Goal: Transaction & Acquisition: Purchase product/service

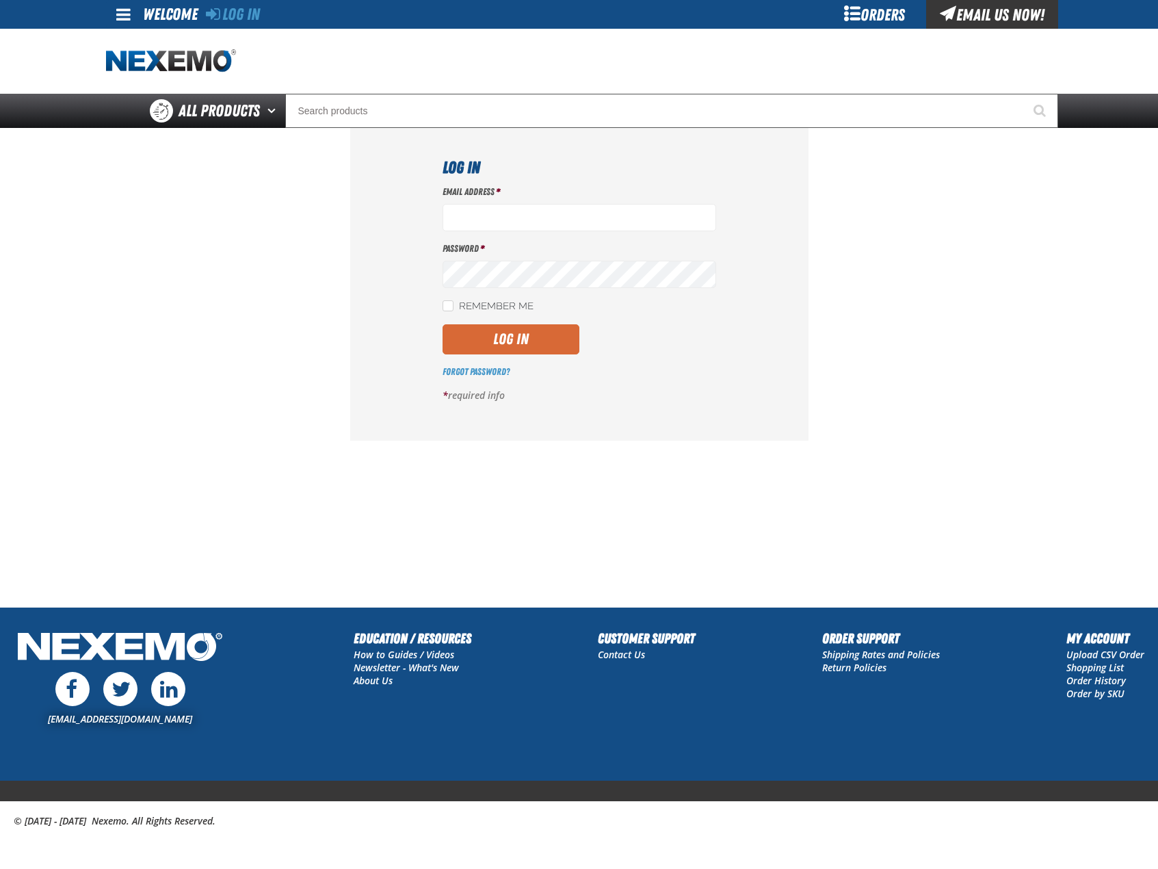
type input "[EMAIL_ADDRESS][DOMAIN_NAME]"
click at [561, 335] on button "Log In" at bounding box center [511, 339] width 137 height 30
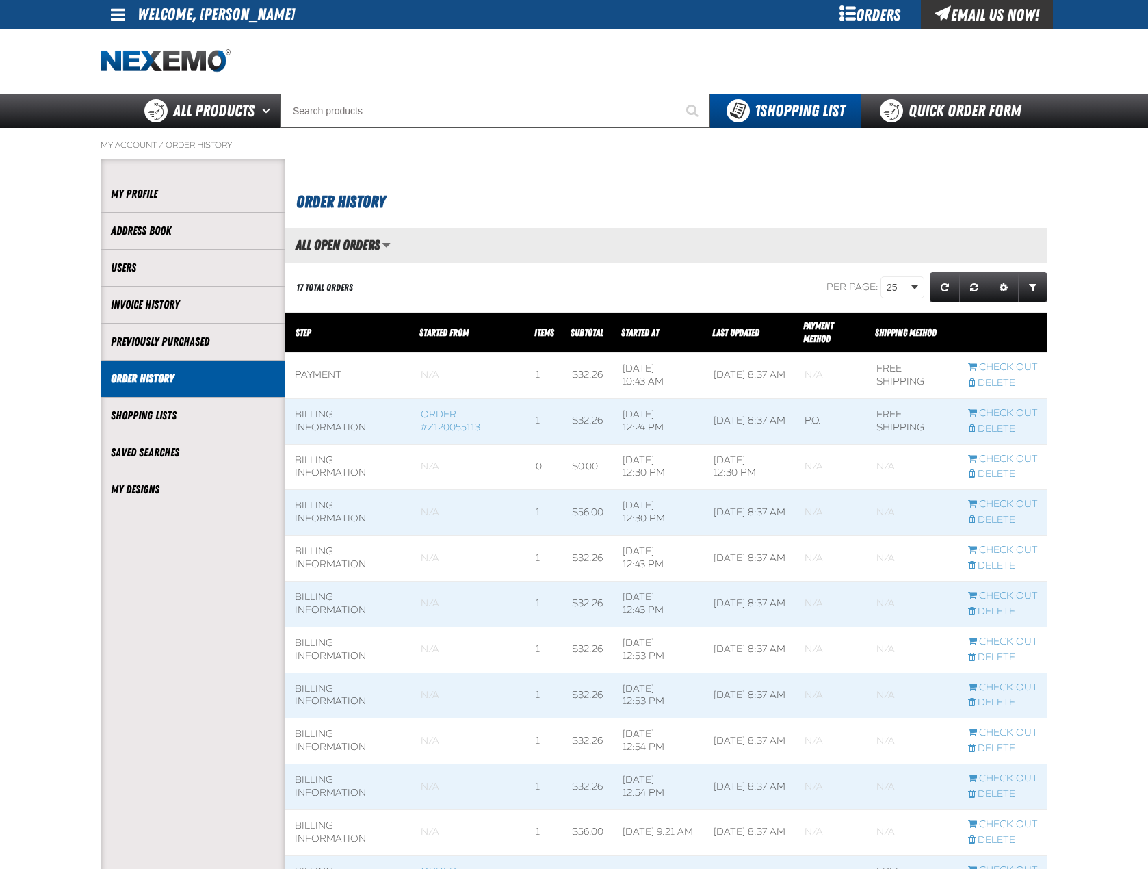
scroll to position [1, 1]
click at [205, 478] on li "My Designs" at bounding box center [193, 489] width 185 height 37
click at [155, 482] on link "My Designs" at bounding box center [193, 490] width 164 height 16
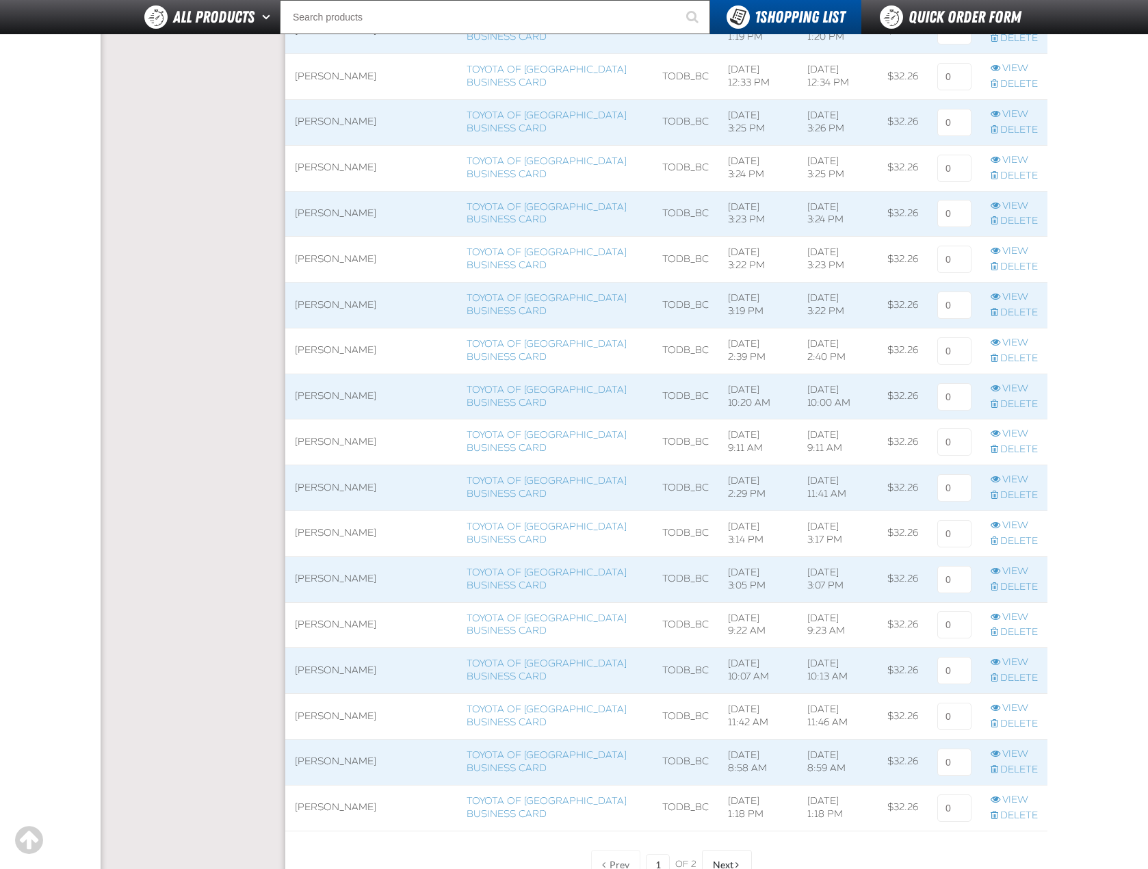
scroll to position [684, 0]
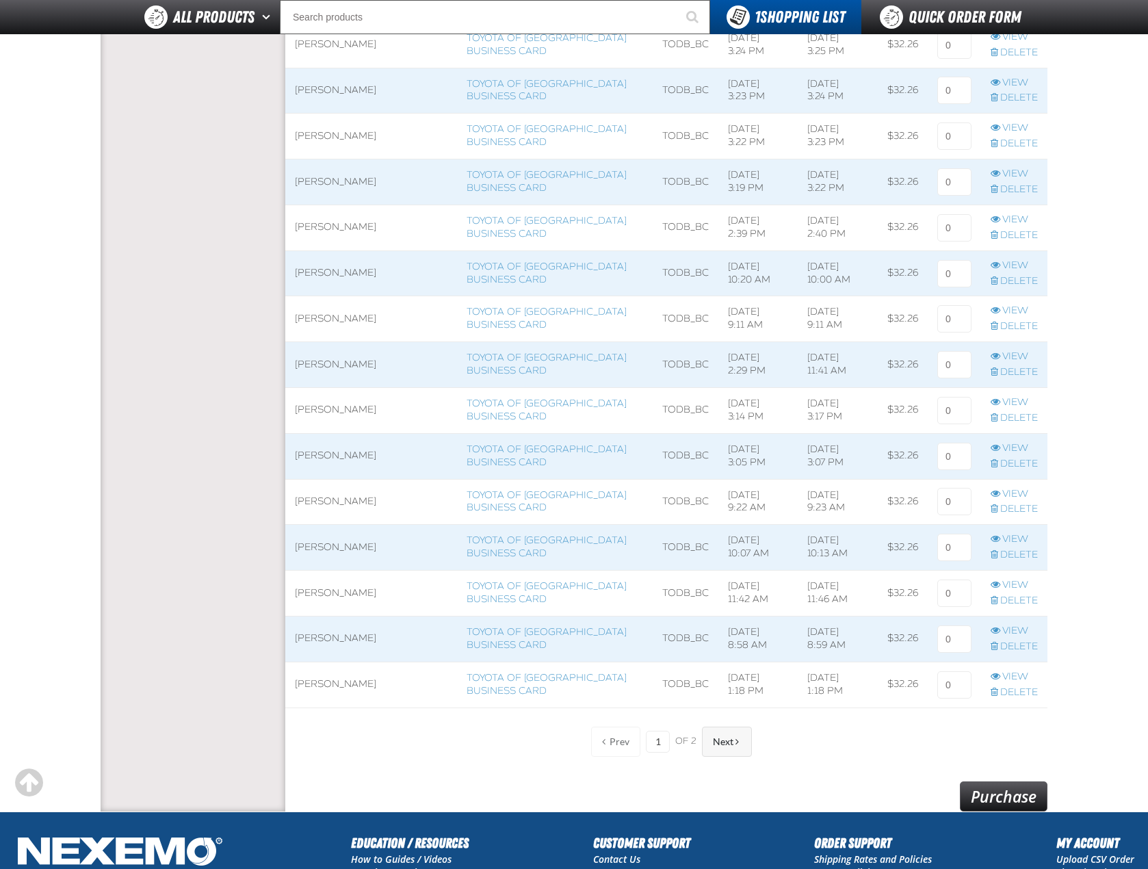
click at [722, 732] on button "Next" at bounding box center [727, 742] width 50 height 30
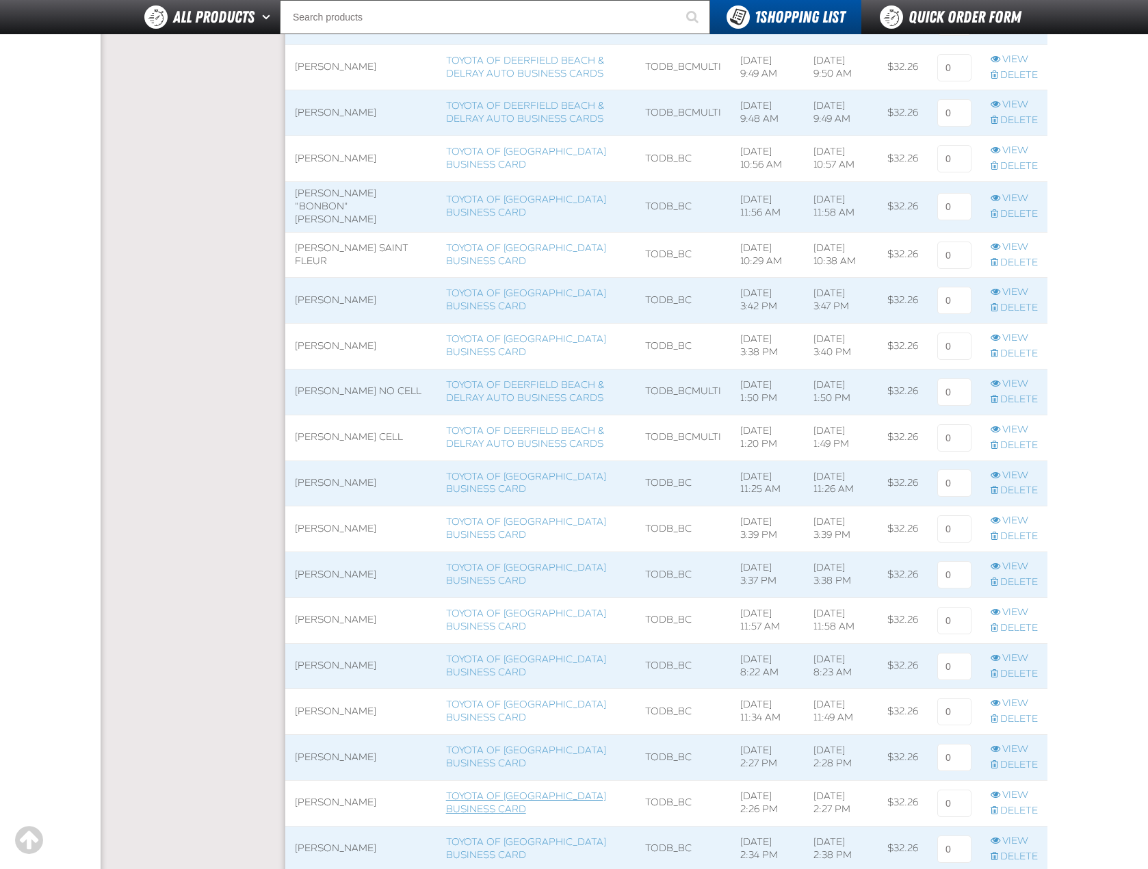
scroll to position [616, 0]
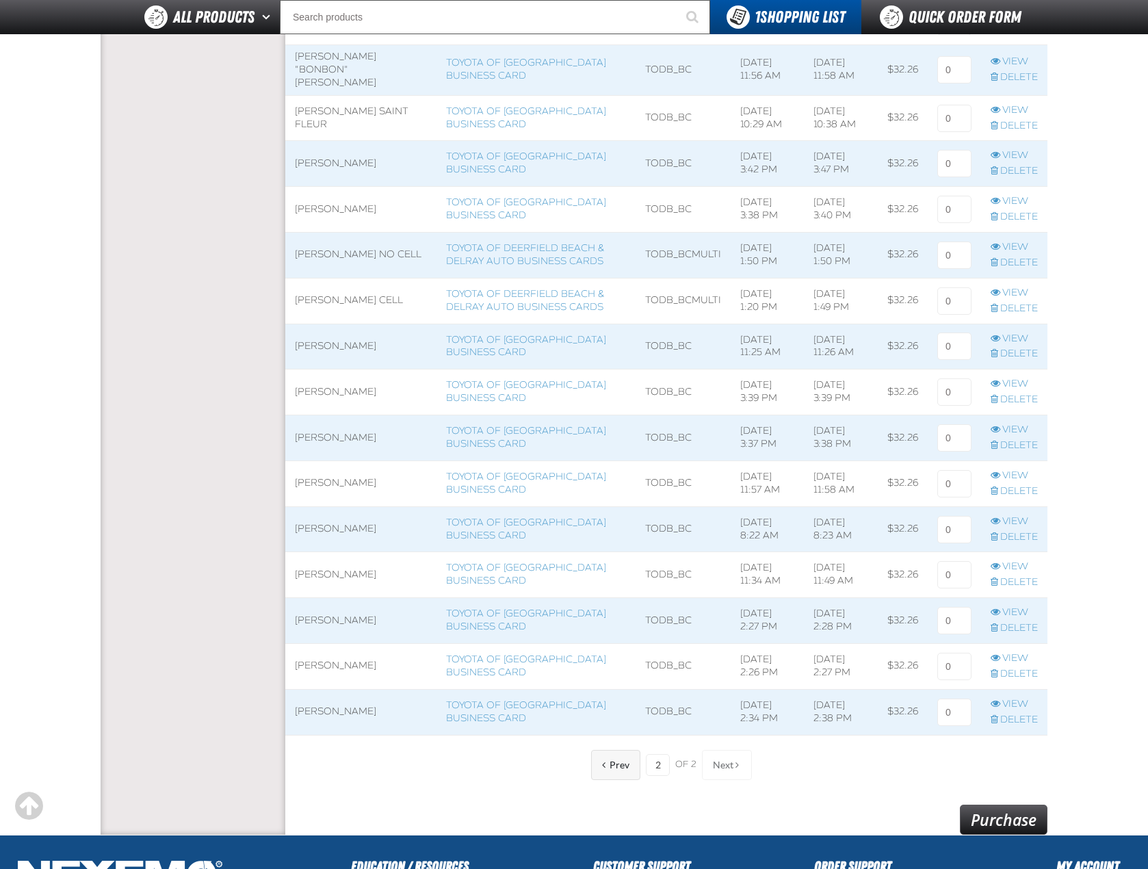
click at [625, 764] on span "Prev" at bounding box center [620, 764] width 20 height 11
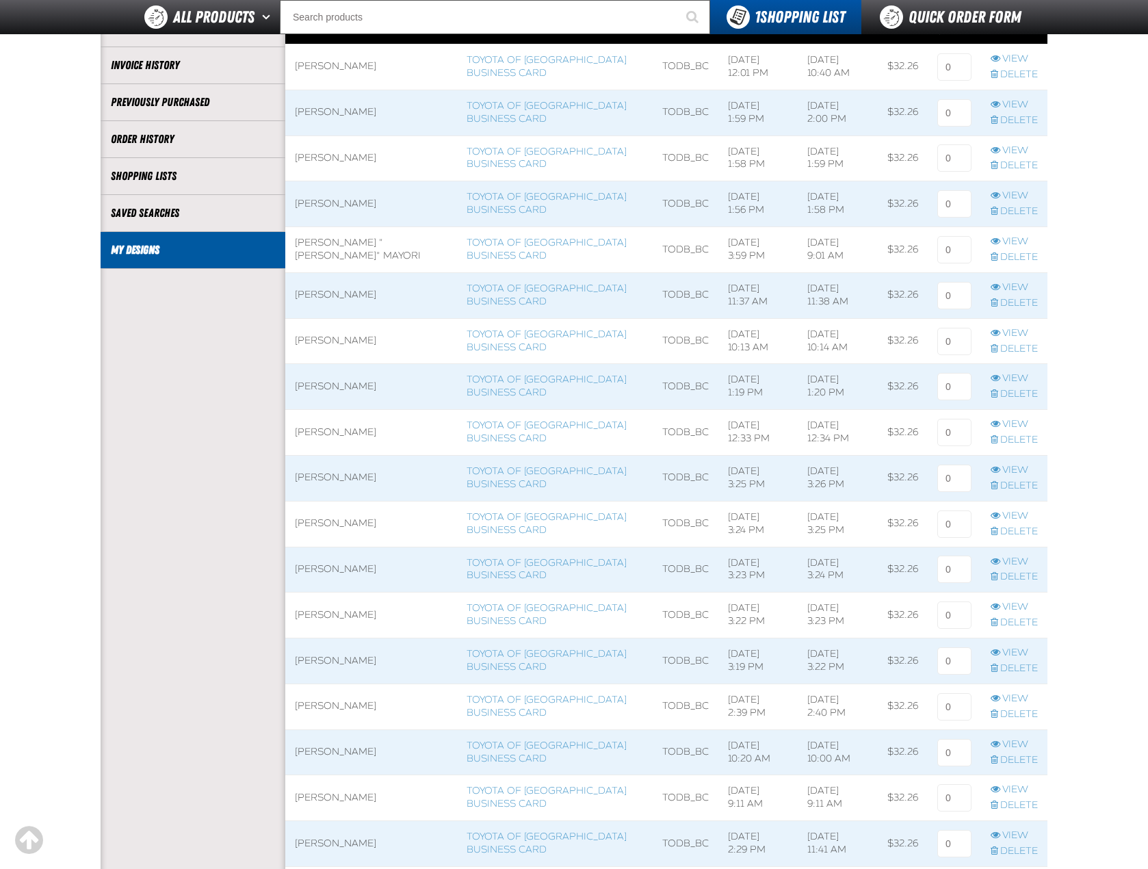
scroll to position [68, 0]
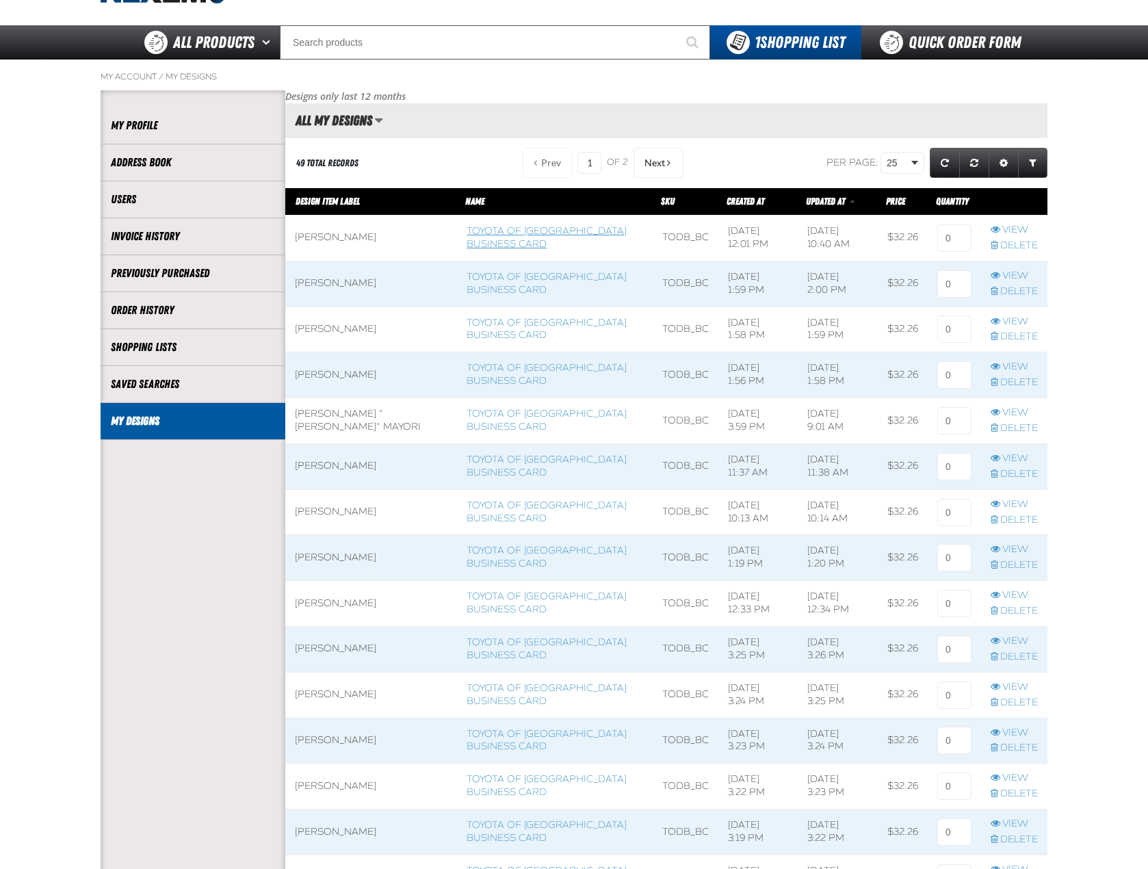
click at [477, 235] on link "Toyota of Deerfield Beach Business Card" at bounding box center [547, 237] width 160 height 25
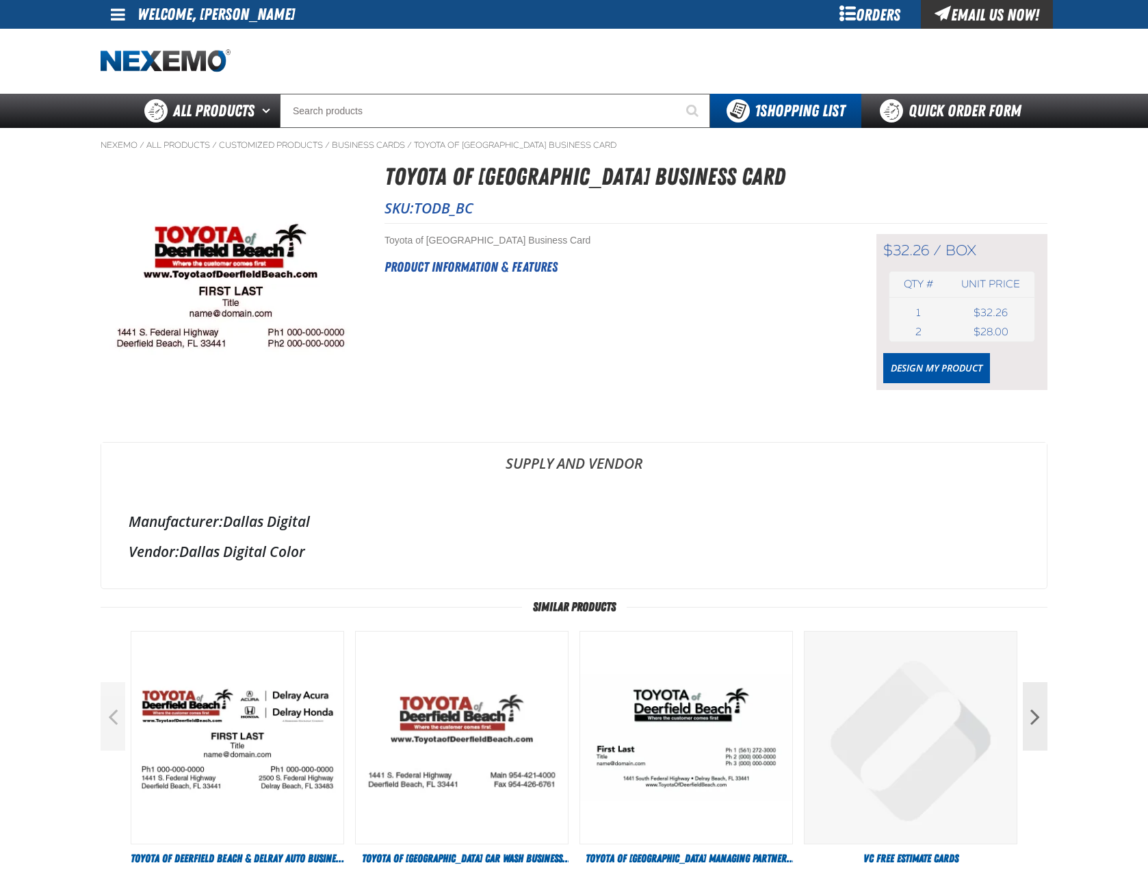
click at [882, 364] on div "$32.26 / box box Qty # Unit price 1 box USD 2" at bounding box center [961, 312] width 171 height 156
click at [928, 367] on link "Design My Product" at bounding box center [936, 368] width 107 height 30
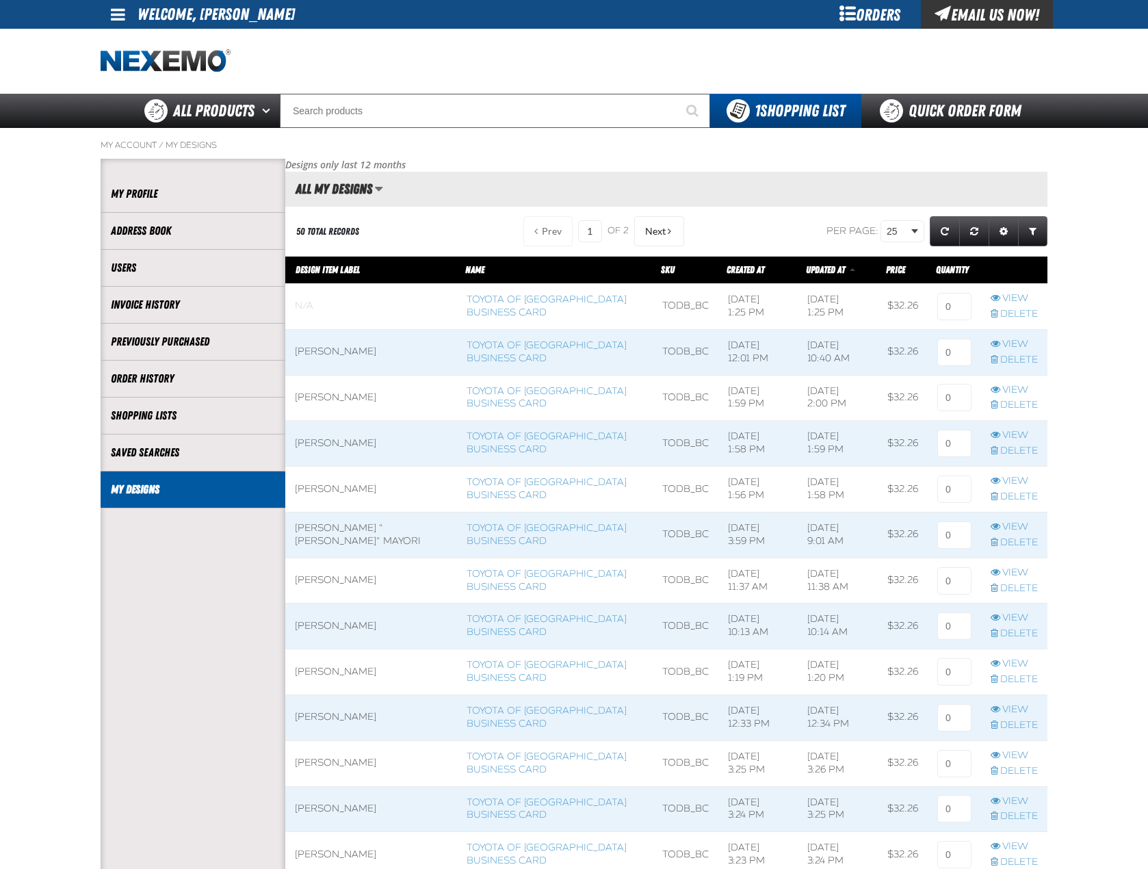
scroll to position [1, 1]
click at [1022, 299] on link "View" at bounding box center [1014, 298] width 47 height 13
click at [1019, 312] on link "Delete" at bounding box center [1014, 314] width 47 height 13
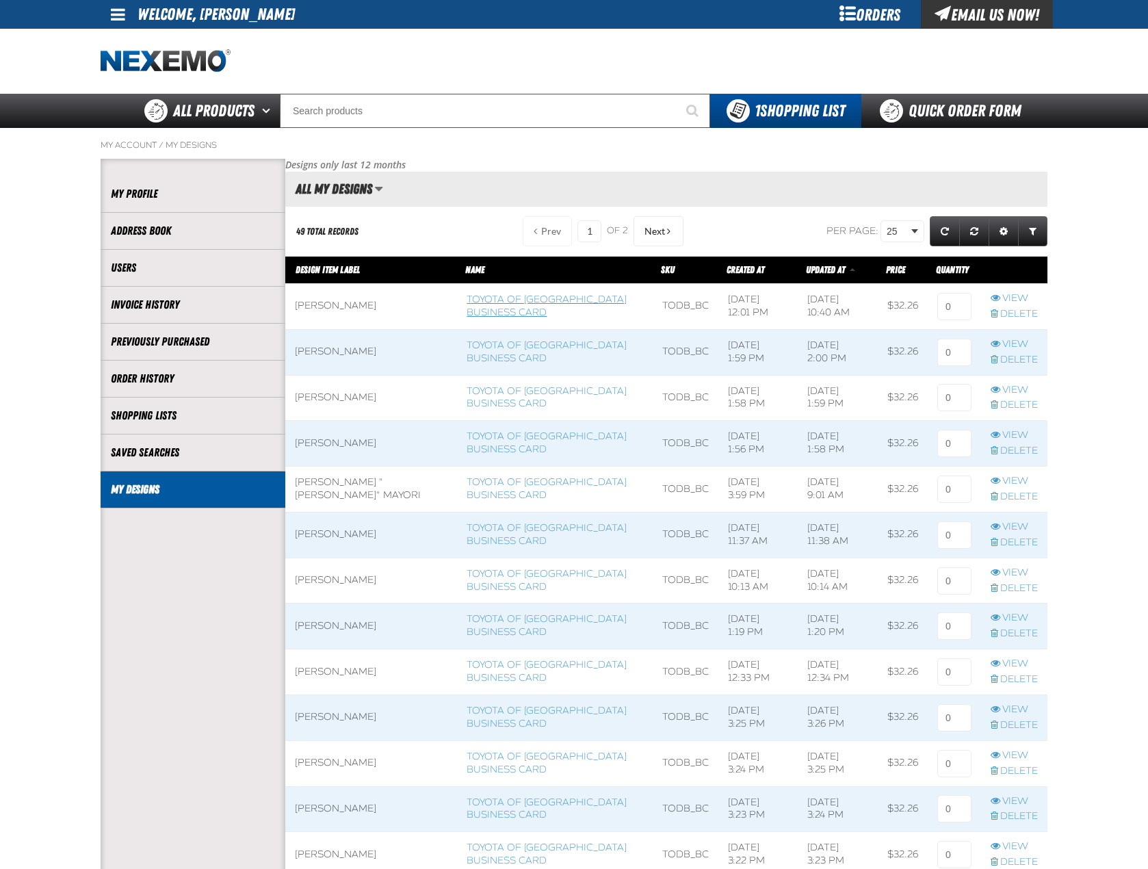
click at [469, 312] on link "Toyota of [GEOGRAPHIC_DATA] Business Card" at bounding box center [547, 306] width 160 height 25
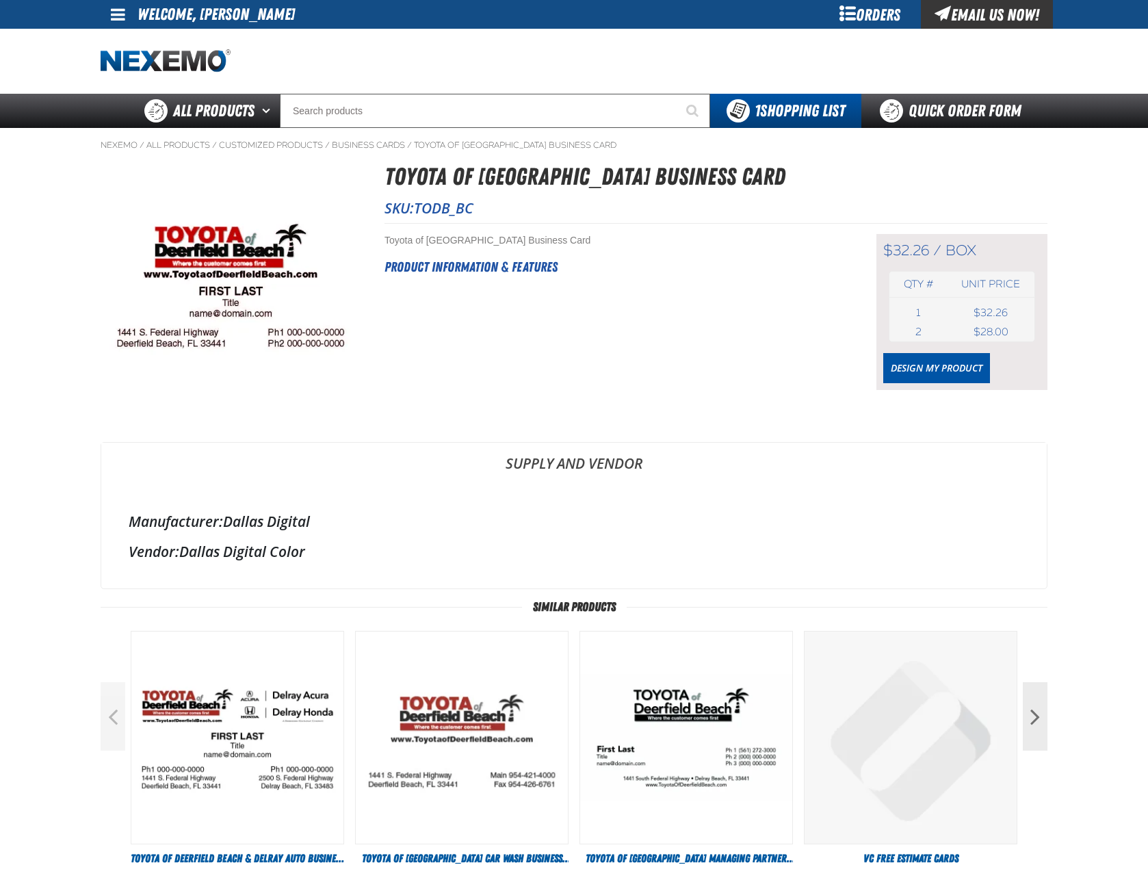
click at [900, 352] on div "$32.26 / box box Qty # Unit price 1 box USD 2" at bounding box center [961, 312] width 171 height 156
click at [899, 376] on link "Design My Product" at bounding box center [936, 368] width 107 height 30
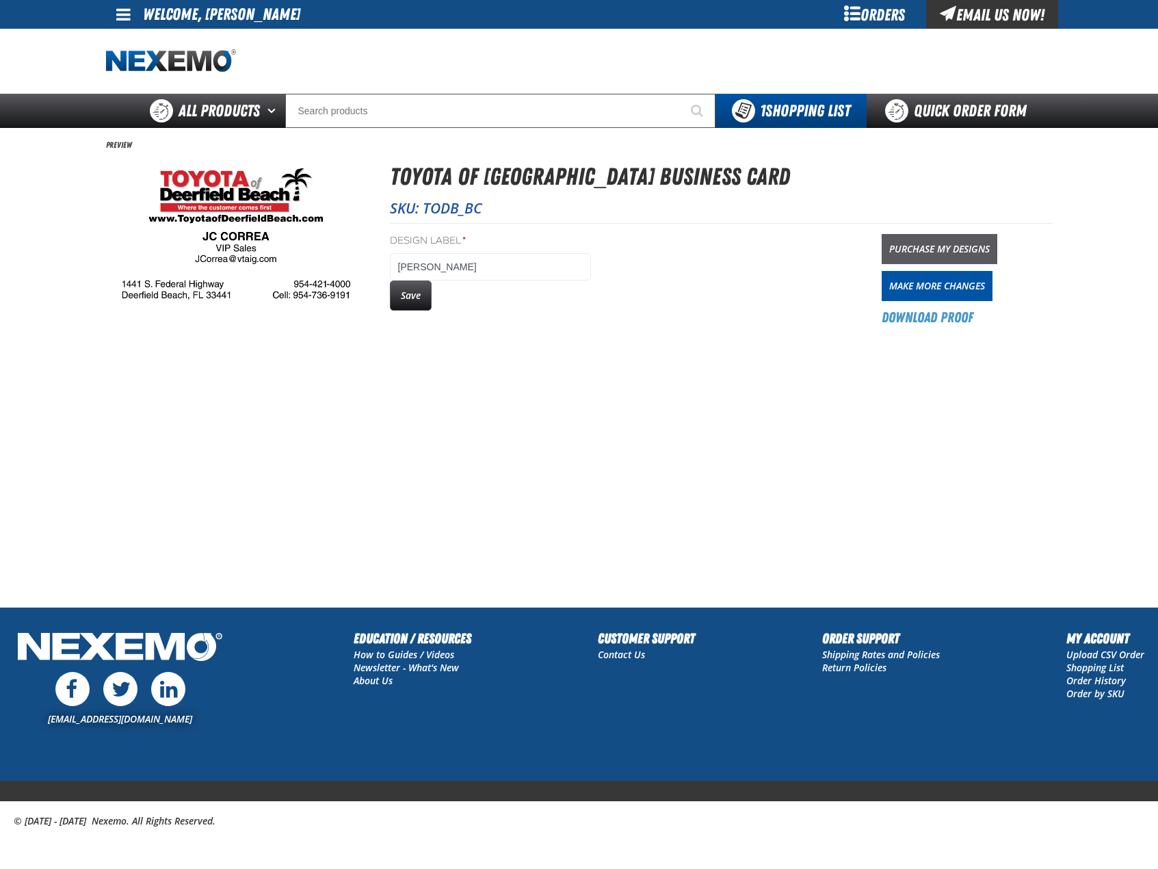
click at [928, 250] on link "Purchase My Designs" at bounding box center [940, 249] width 116 height 30
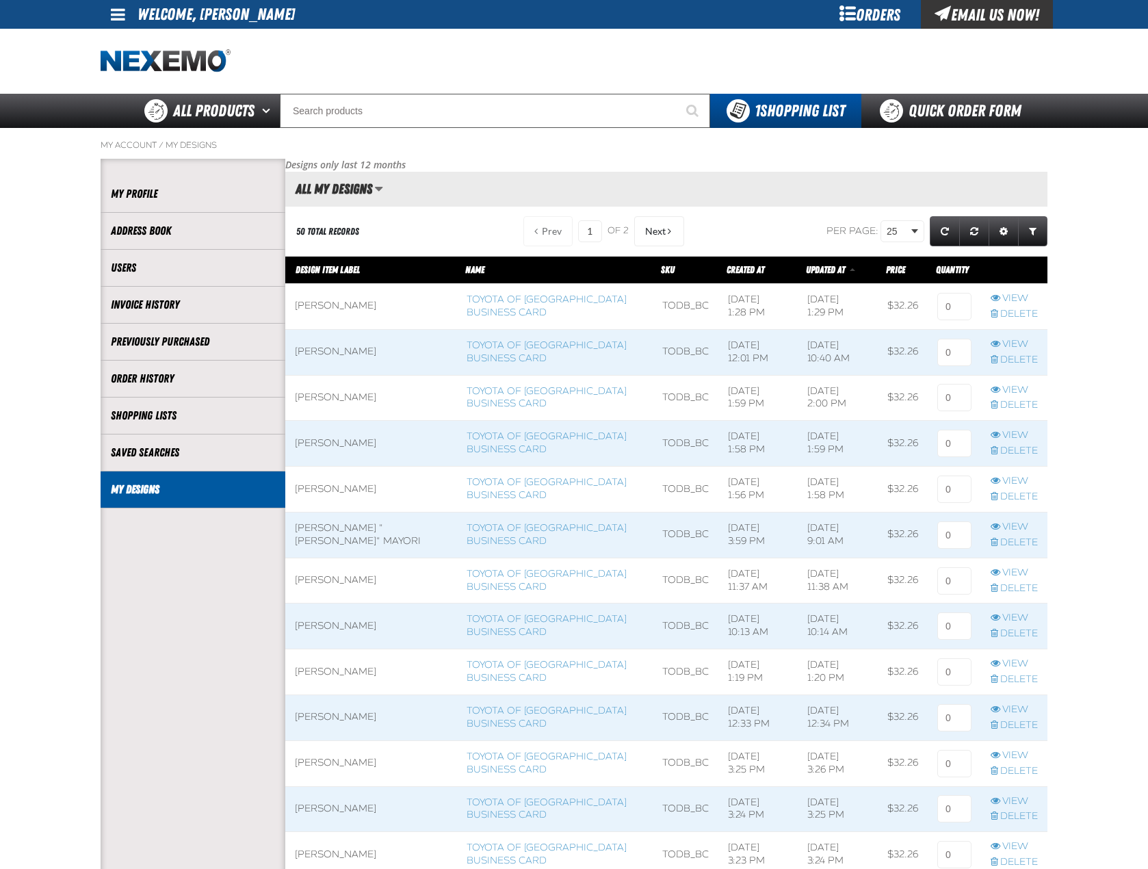
scroll to position [1, 1]
click at [963, 304] on input at bounding box center [954, 306] width 34 height 27
type input "1"
click at [1082, 359] on main "My Account / My Designs Account My Profile Address Book" at bounding box center [574, 829] width 1148 height 1402
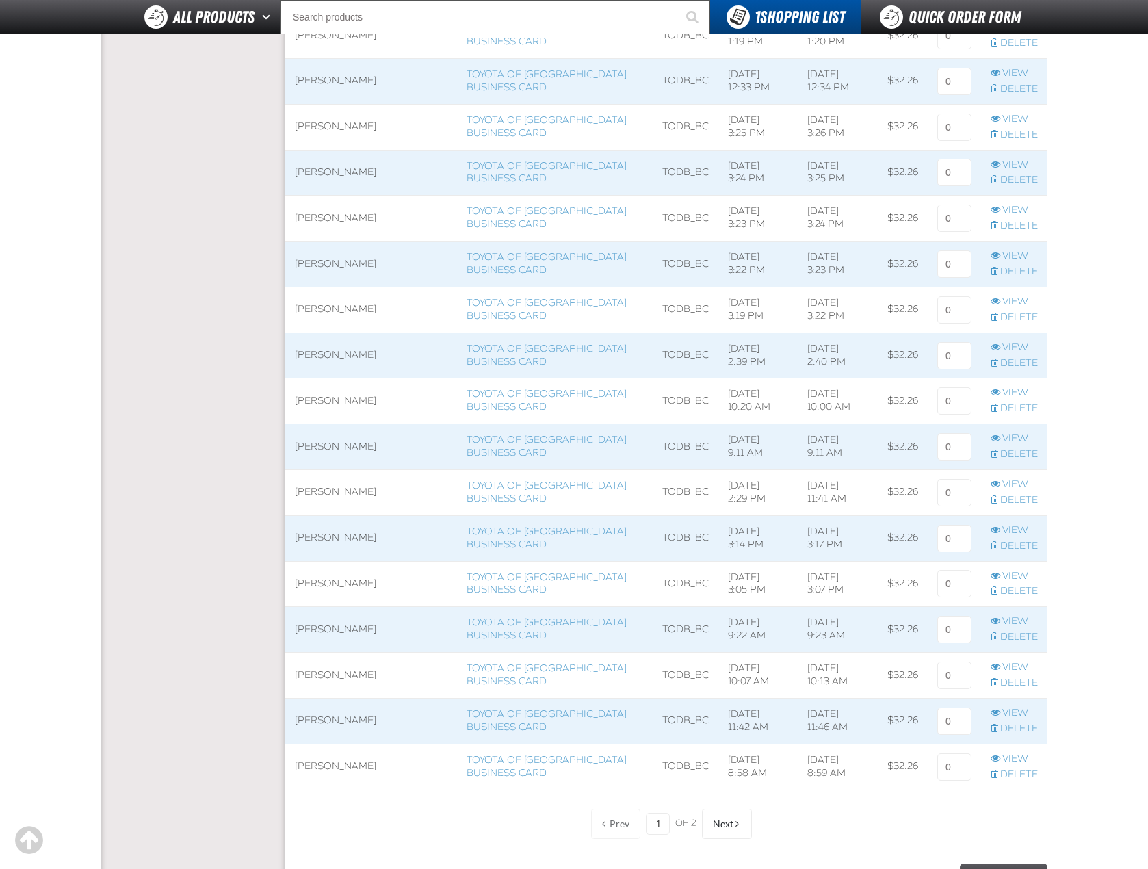
scroll to position [616, 0]
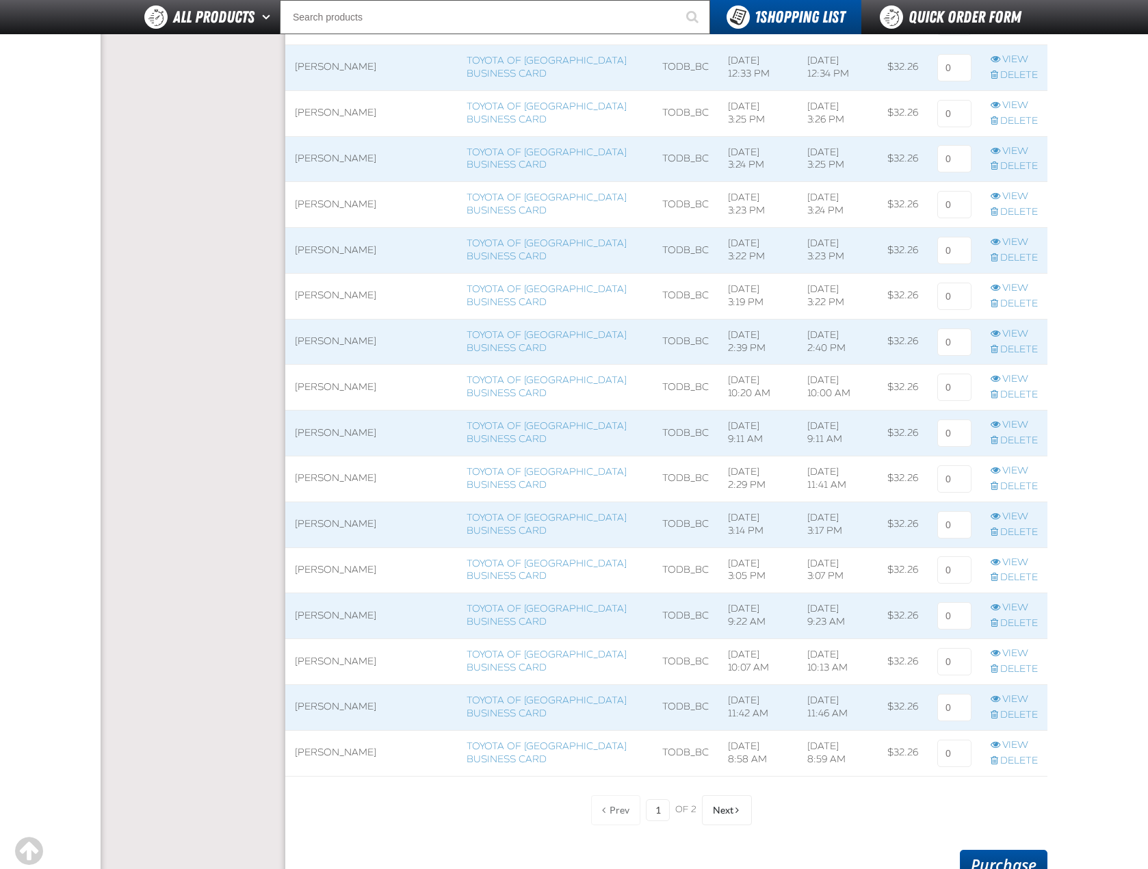
click at [1001, 857] on link "Purchase" at bounding box center [1004, 865] width 88 height 30
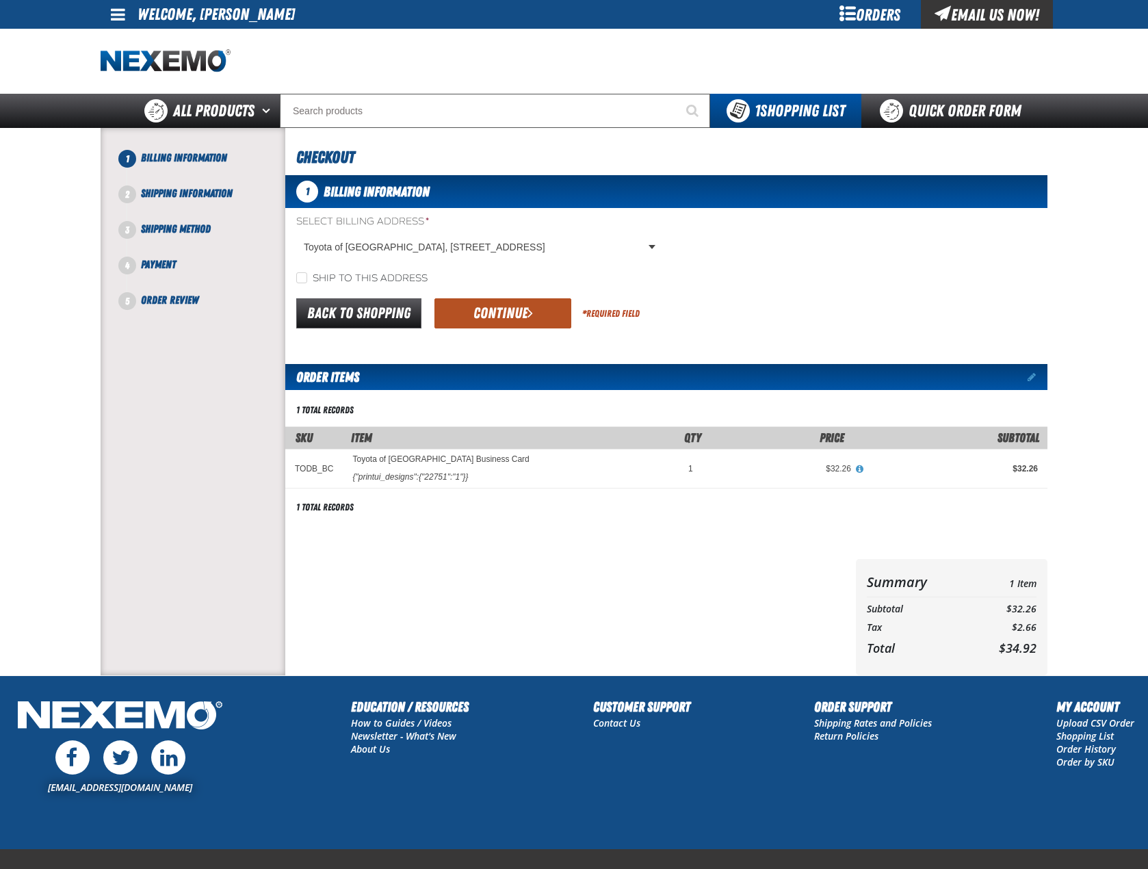
click at [548, 317] on button "Continue" at bounding box center [502, 313] width 137 height 30
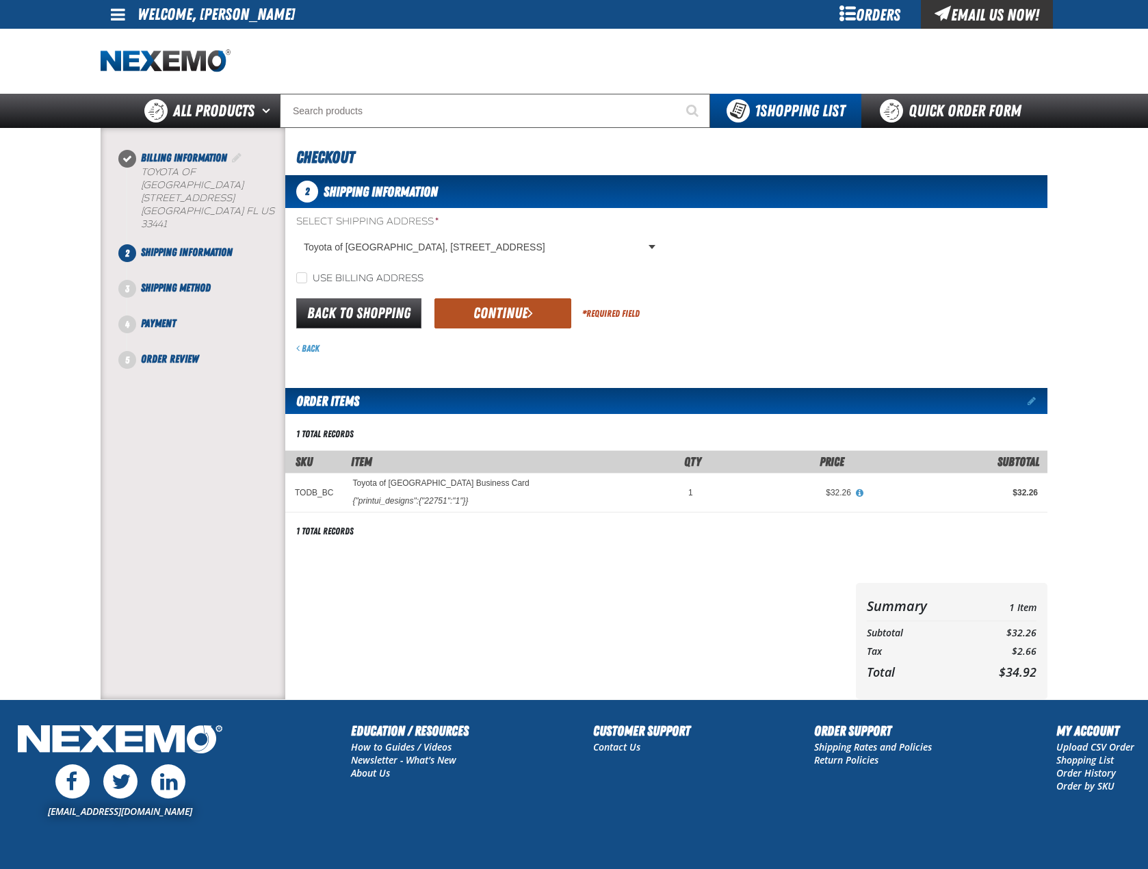
click at [515, 321] on button "Continue" at bounding box center [502, 313] width 137 height 30
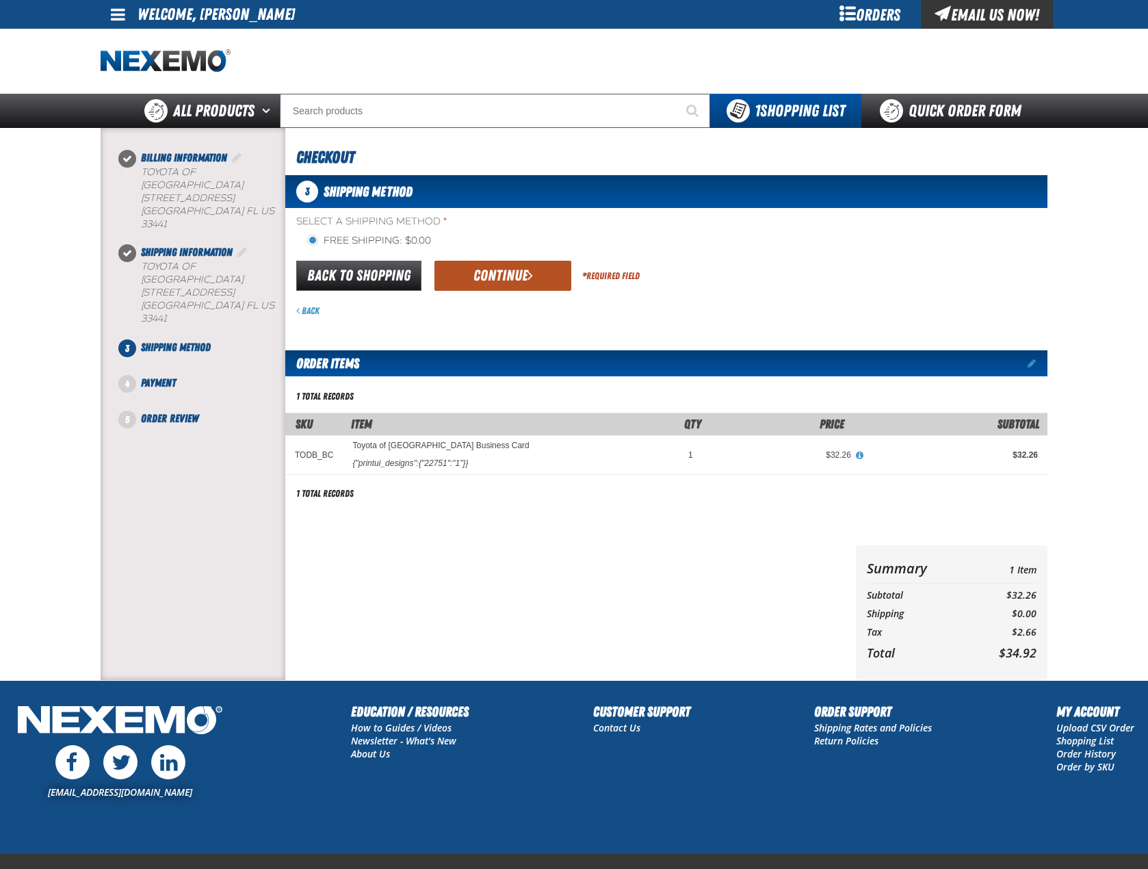
click at [520, 272] on button "Continue" at bounding box center [502, 276] width 137 height 30
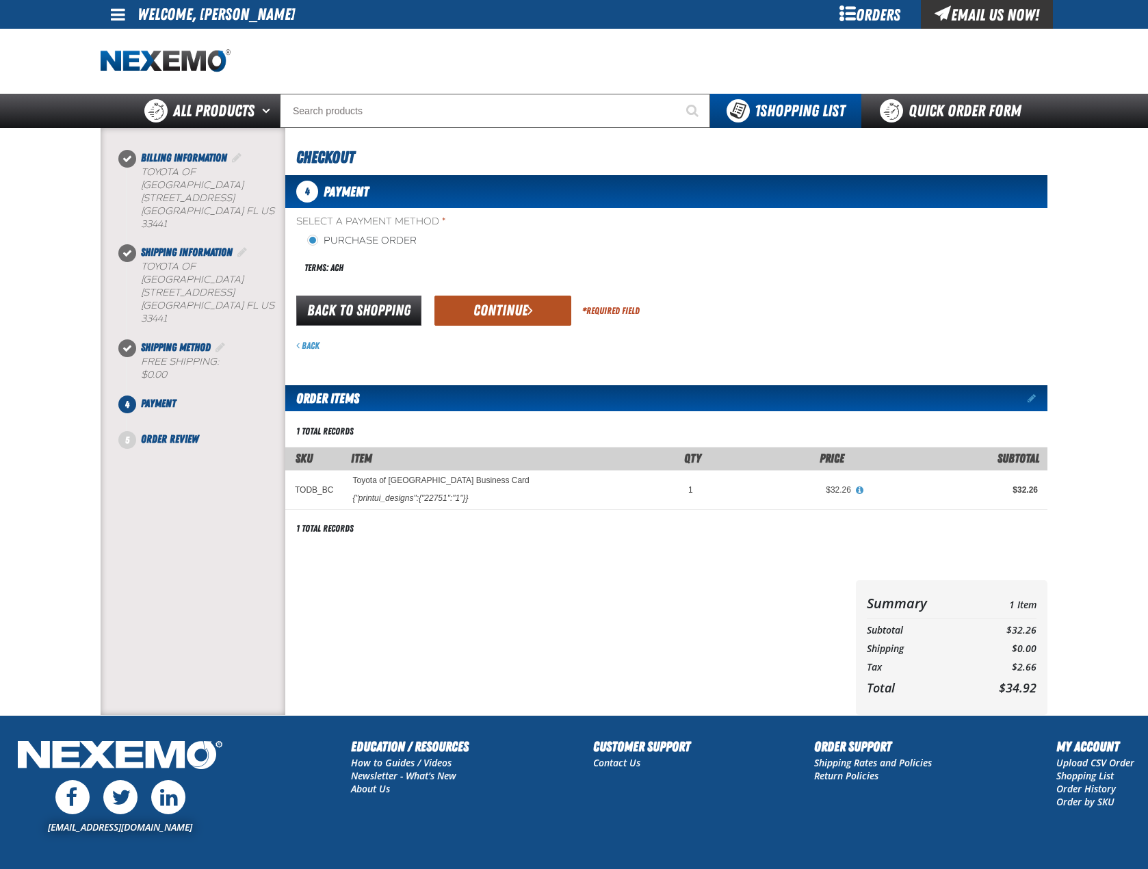
click at [521, 311] on button "Continue" at bounding box center [502, 311] width 137 height 30
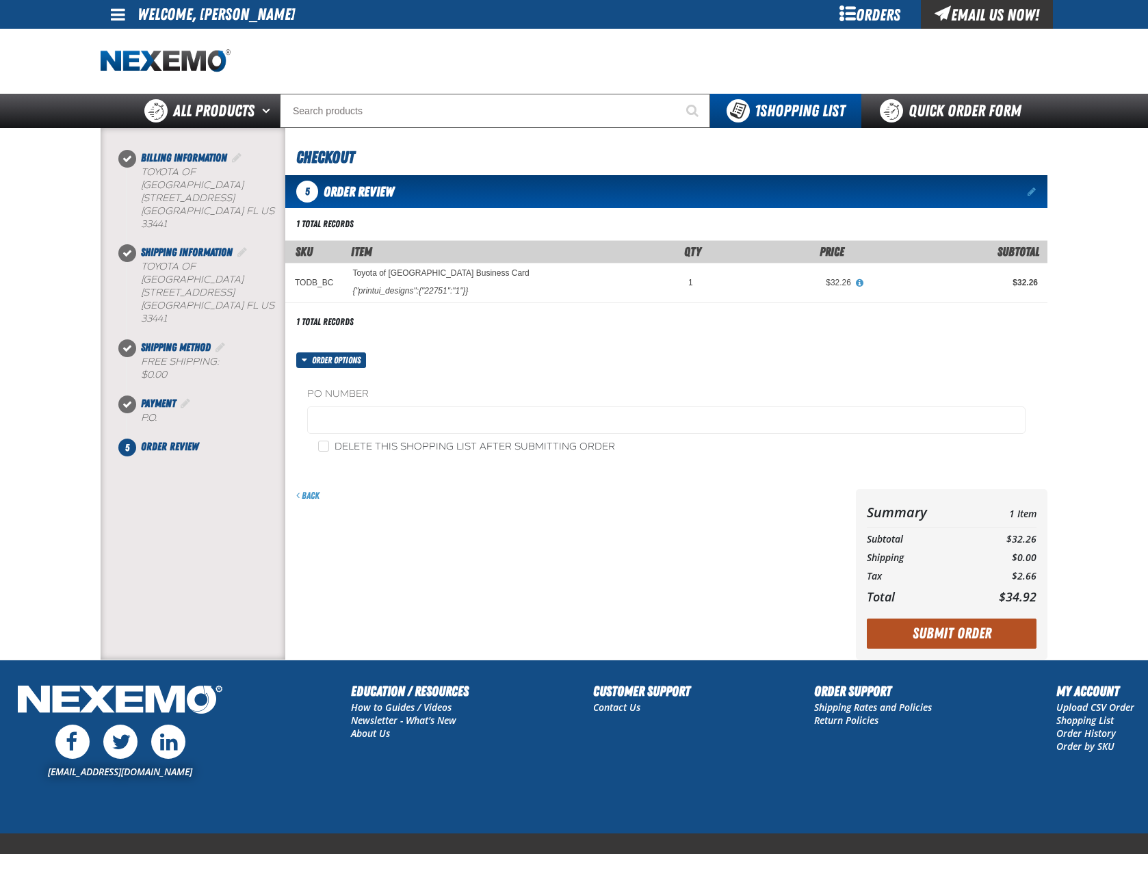
click at [939, 639] on button "Submit Order" at bounding box center [952, 634] width 170 height 30
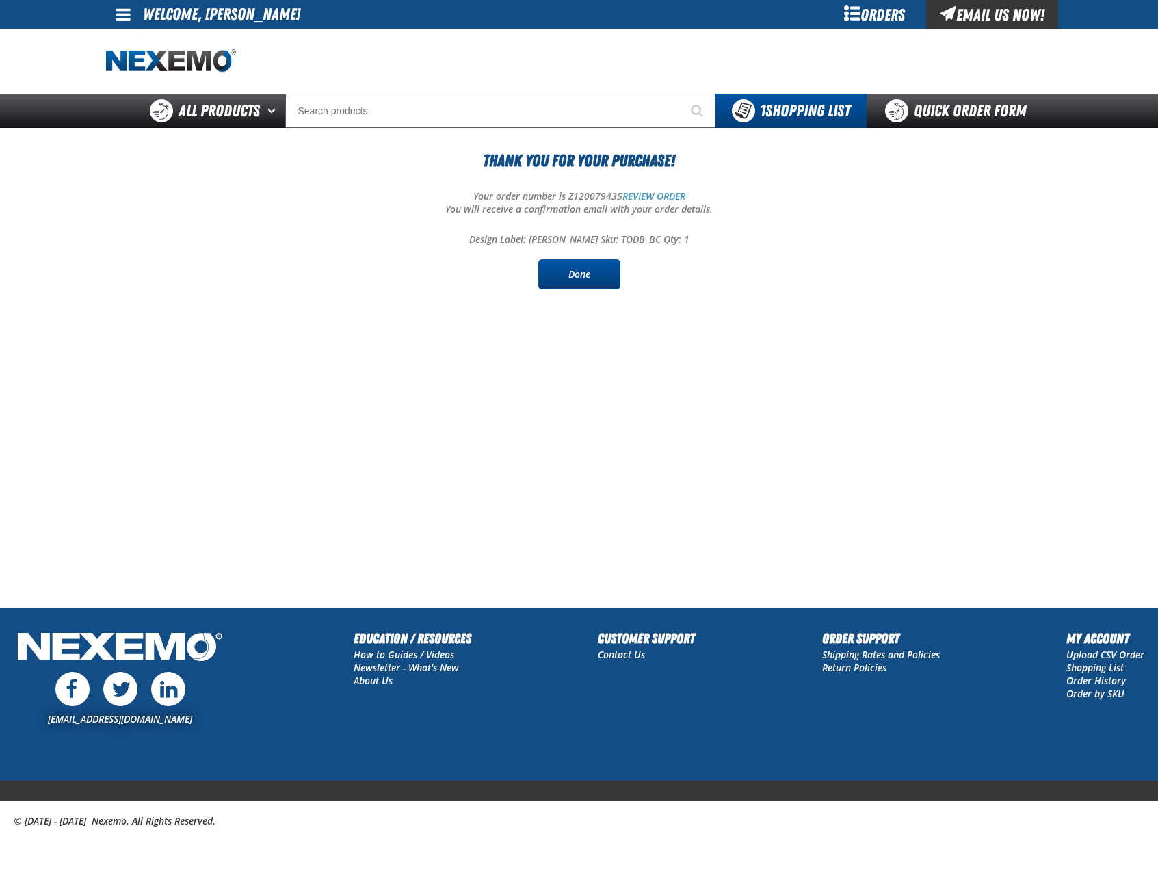
click at [562, 265] on link "Done" at bounding box center [579, 274] width 82 height 30
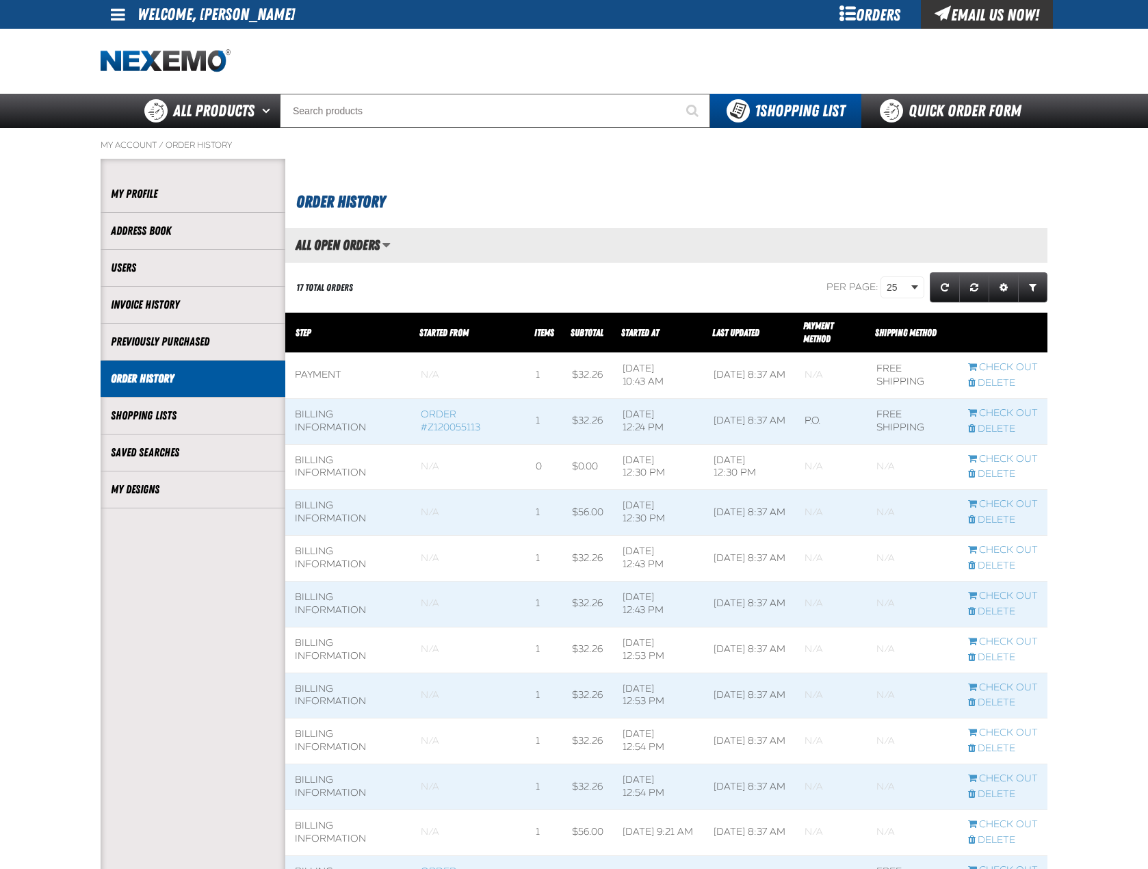
scroll to position [1, 1]
click at [131, 502] on li "My Designs" at bounding box center [193, 489] width 185 height 37
click at [138, 486] on link "My Designs" at bounding box center [193, 490] width 164 height 16
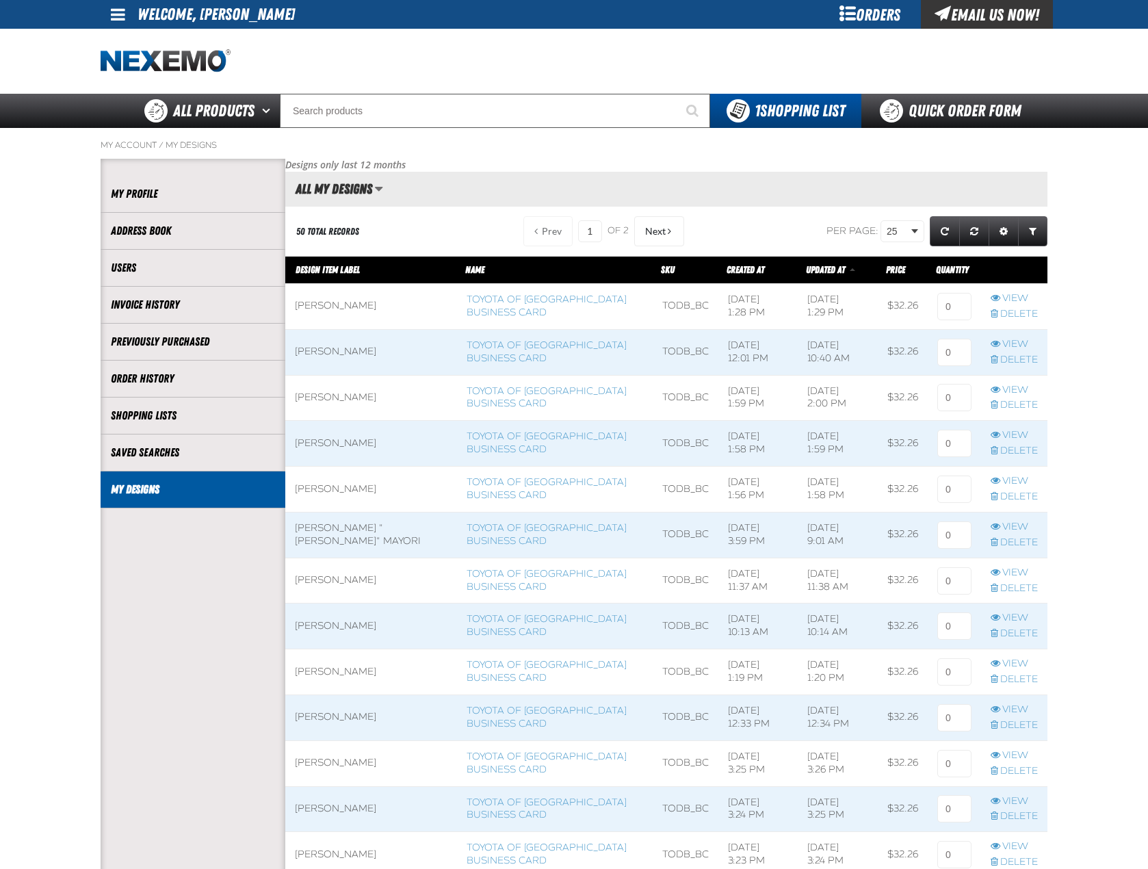
scroll to position [1, 1]
click at [952, 301] on input at bounding box center [954, 306] width 34 height 27
type input "1"
click at [1069, 354] on main "My Account / My Designs Account My Profile Address Book" at bounding box center [574, 829] width 1148 height 1402
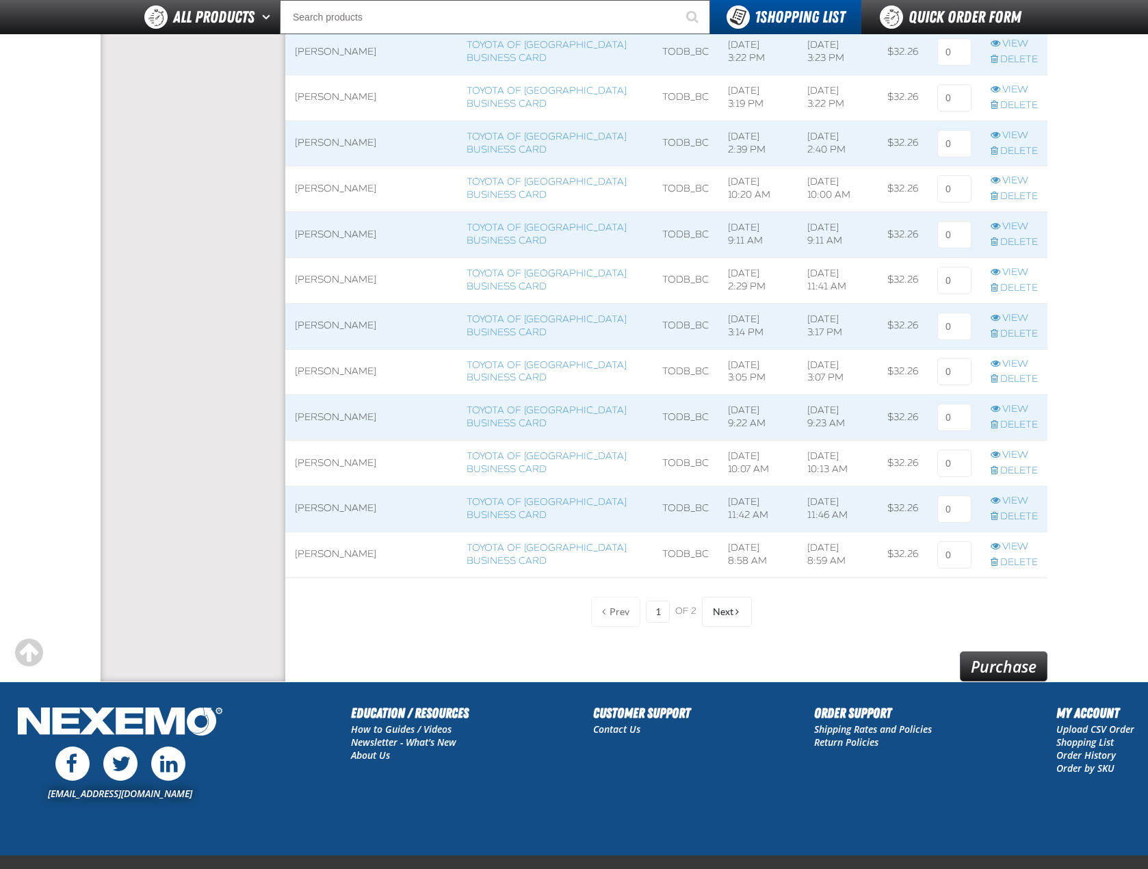
scroll to position [889, 0]
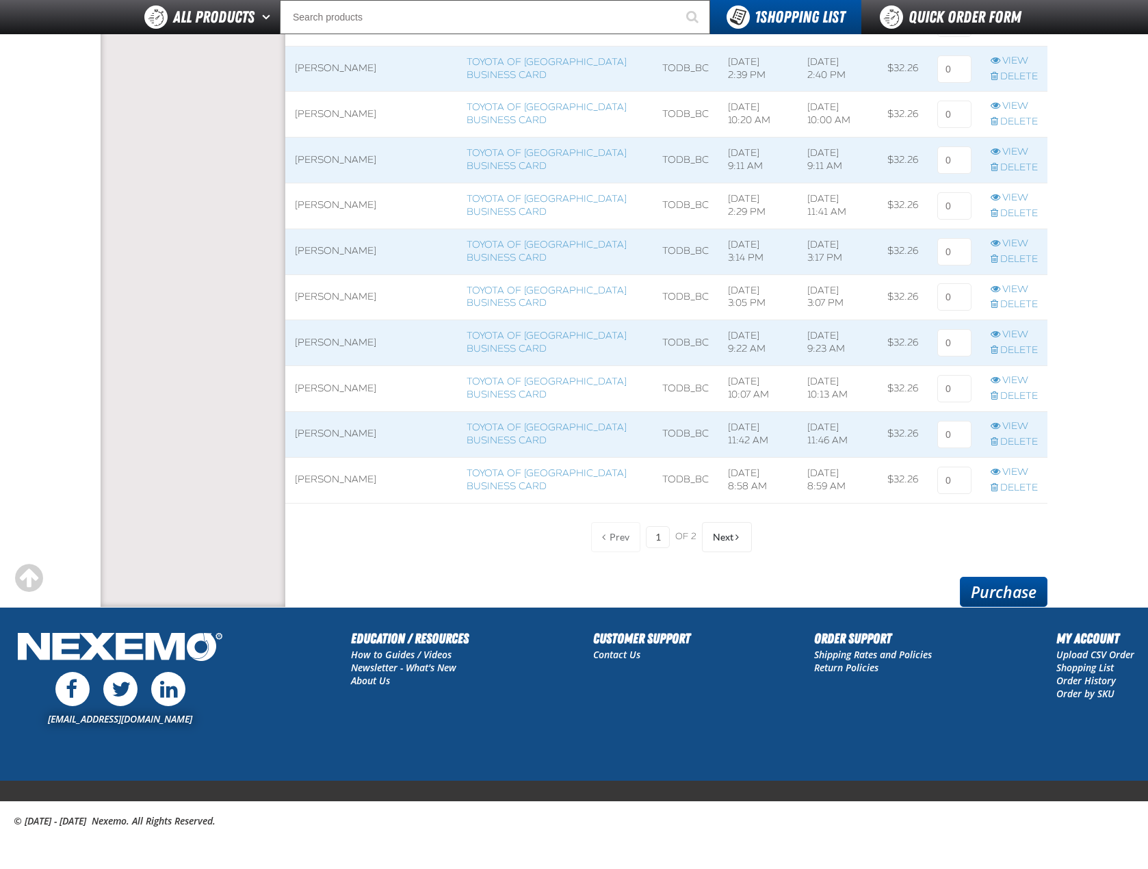
click at [1008, 590] on link "Purchase" at bounding box center [1004, 592] width 88 height 30
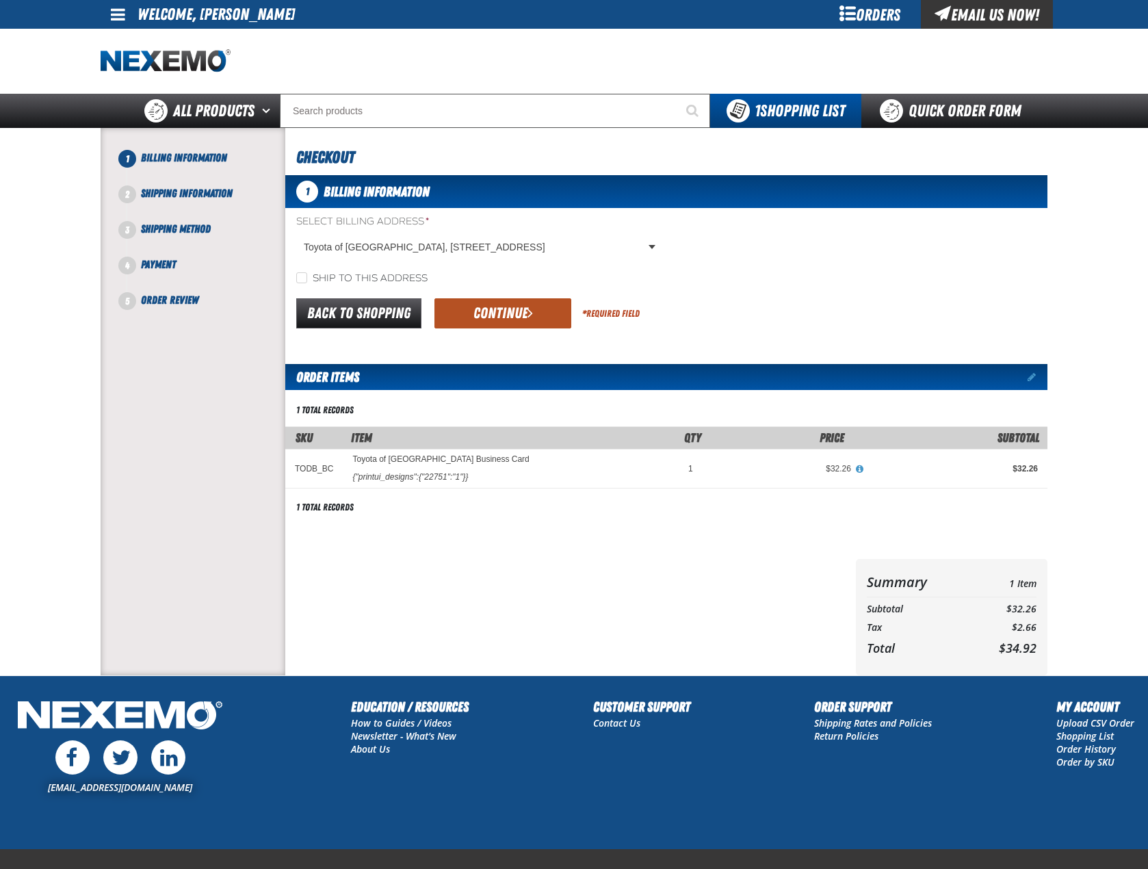
click at [538, 322] on button "Continue" at bounding box center [502, 313] width 137 height 30
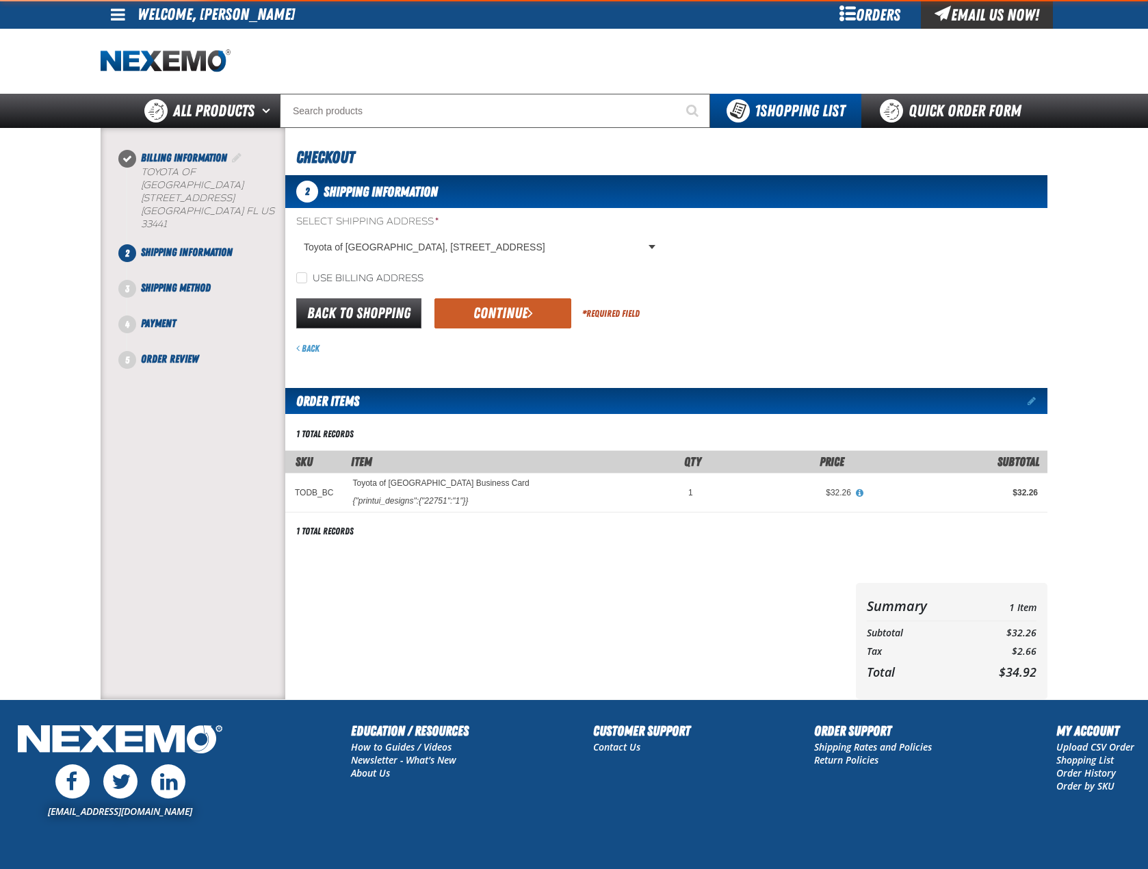
click at [538, 322] on button "Continue" at bounding box center [502, 313] width 137 height 30
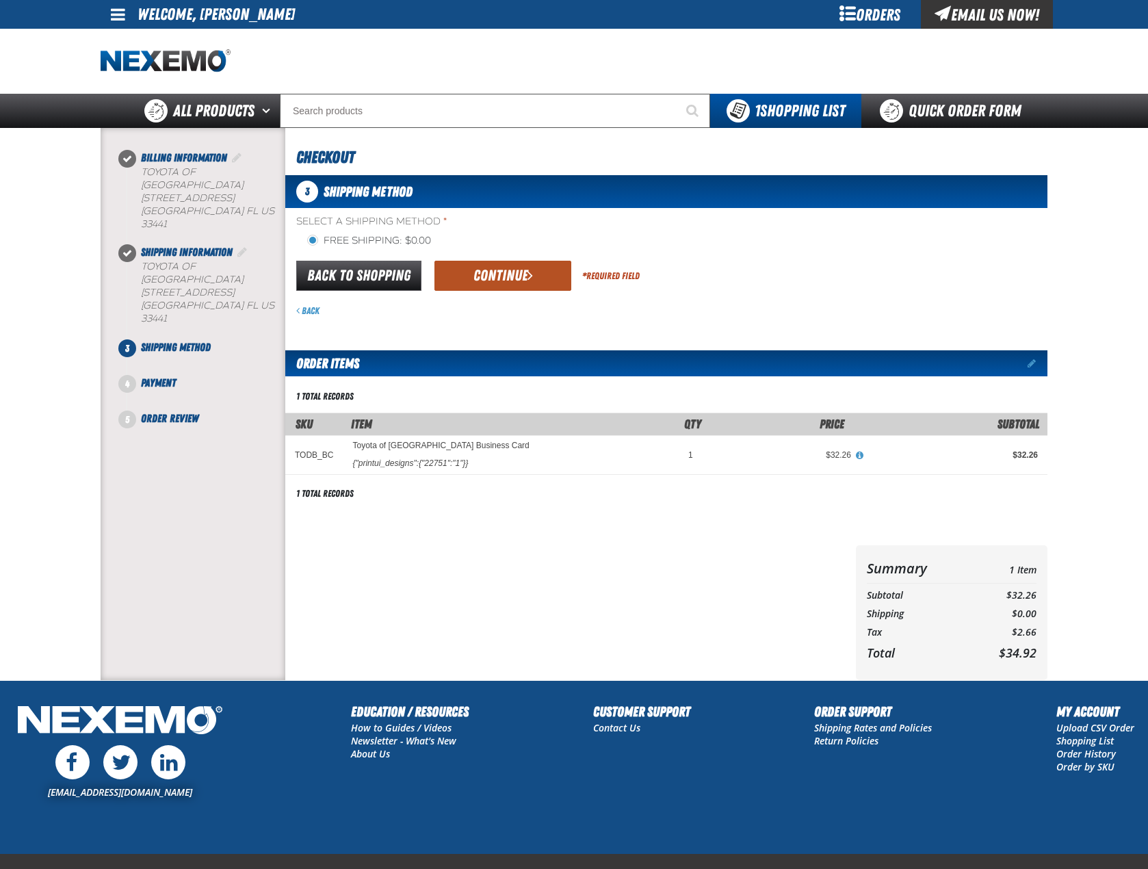
click at [543, 268] on button "Continue" at bounding box center [502, 276] width 137 height 30
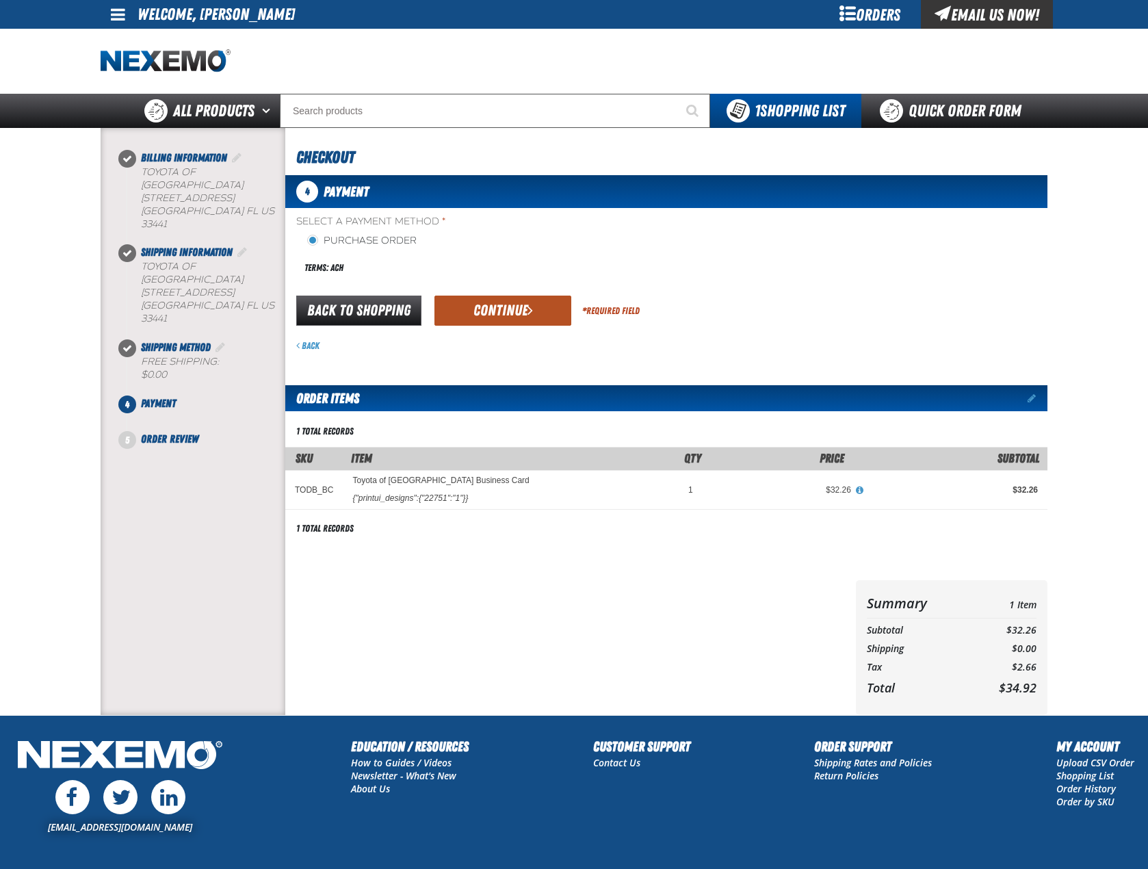
click at [525, 309] on button "Continue" at bounding box center [502, 311] width 137 height 30
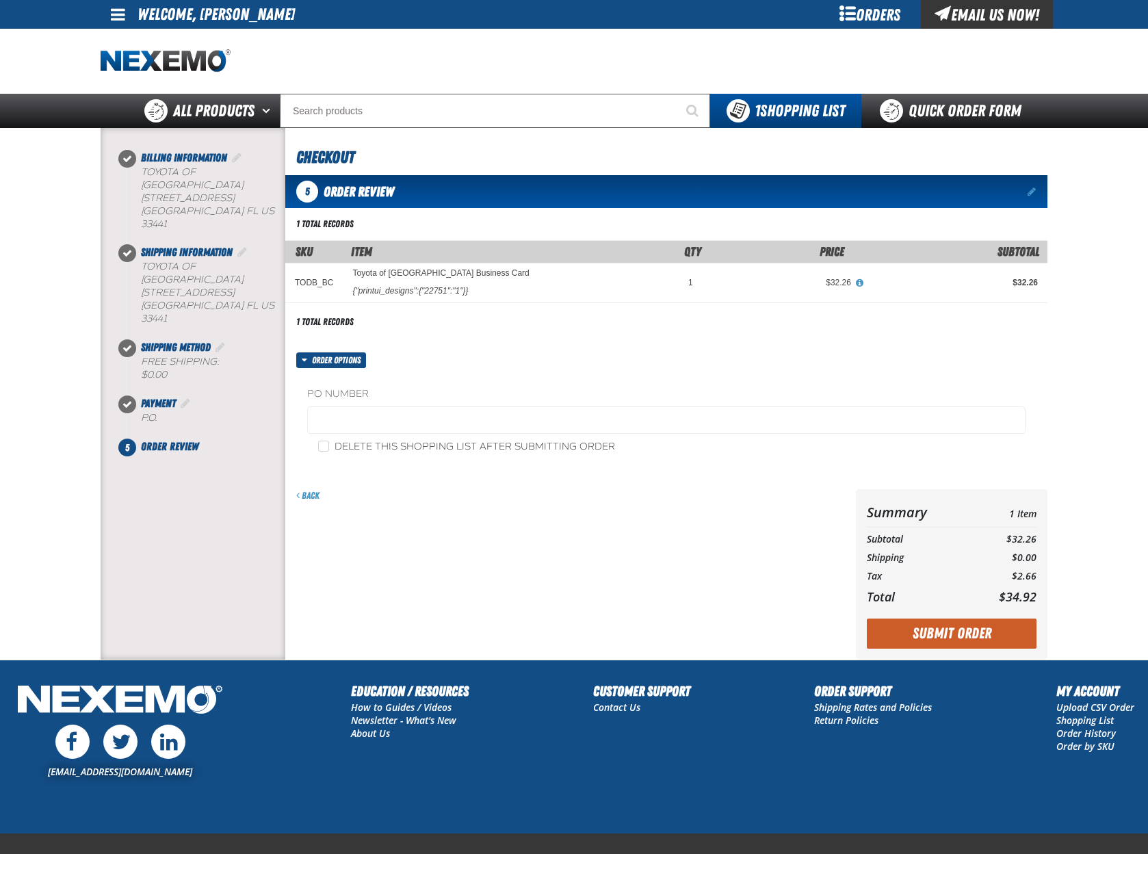
click at [943, 608] on div "Summary 1 Item Subtotal $32.26 Shipping $0.00 Tax $2.66 Total $34.92 Loading..." at bounding box center [952, 574] width 192 height 170
click at [965, 632] on button "Submit Order" at bounding box center [952, 634] width 170 height 30
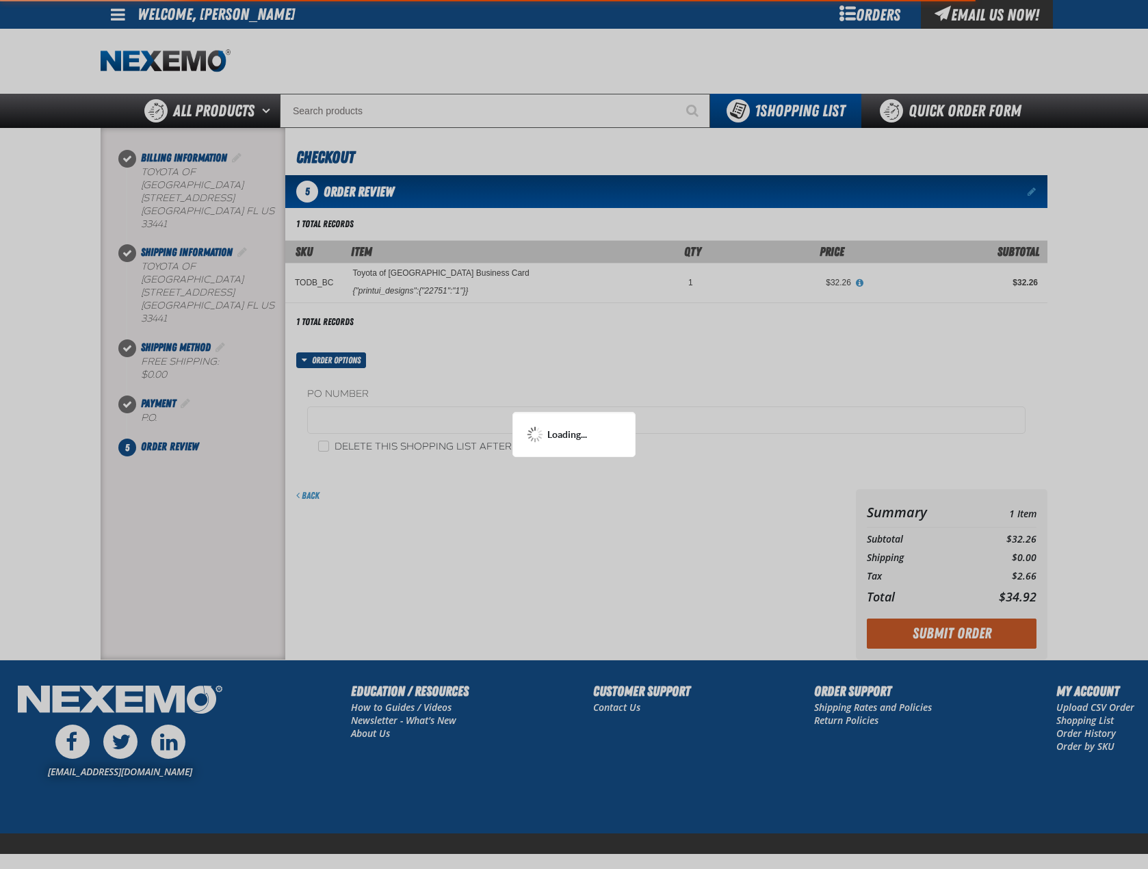
click at [376, 502] on div at bounding box center [574, 434] width 1148 height 869
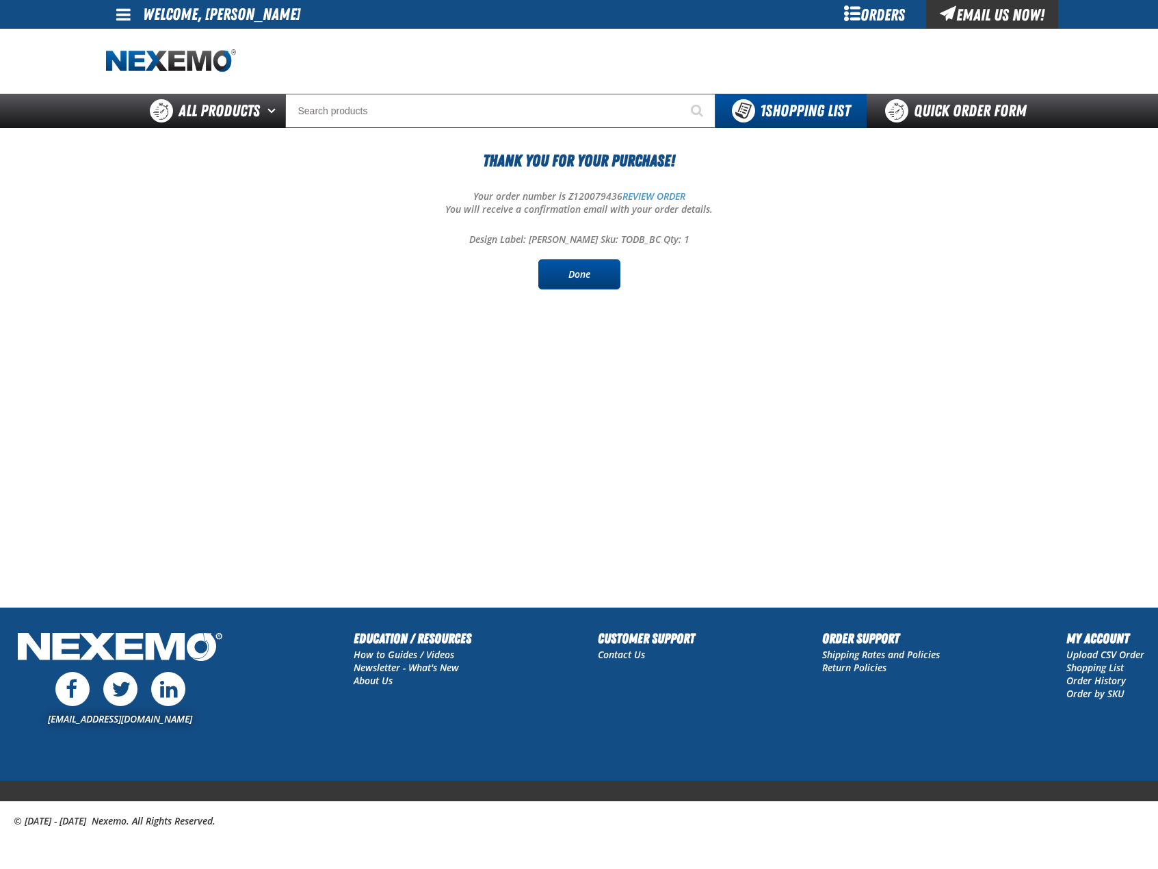
click at [538, 277] on link "Done" at bounding box center [579, 274] width 82 height 30
click at [82, 525] on main "Thank You For Your Purchase! Your order number is Z120079436 REVIEW ORDER You w…" at bounding box center [579, 367] width 1158 height 479
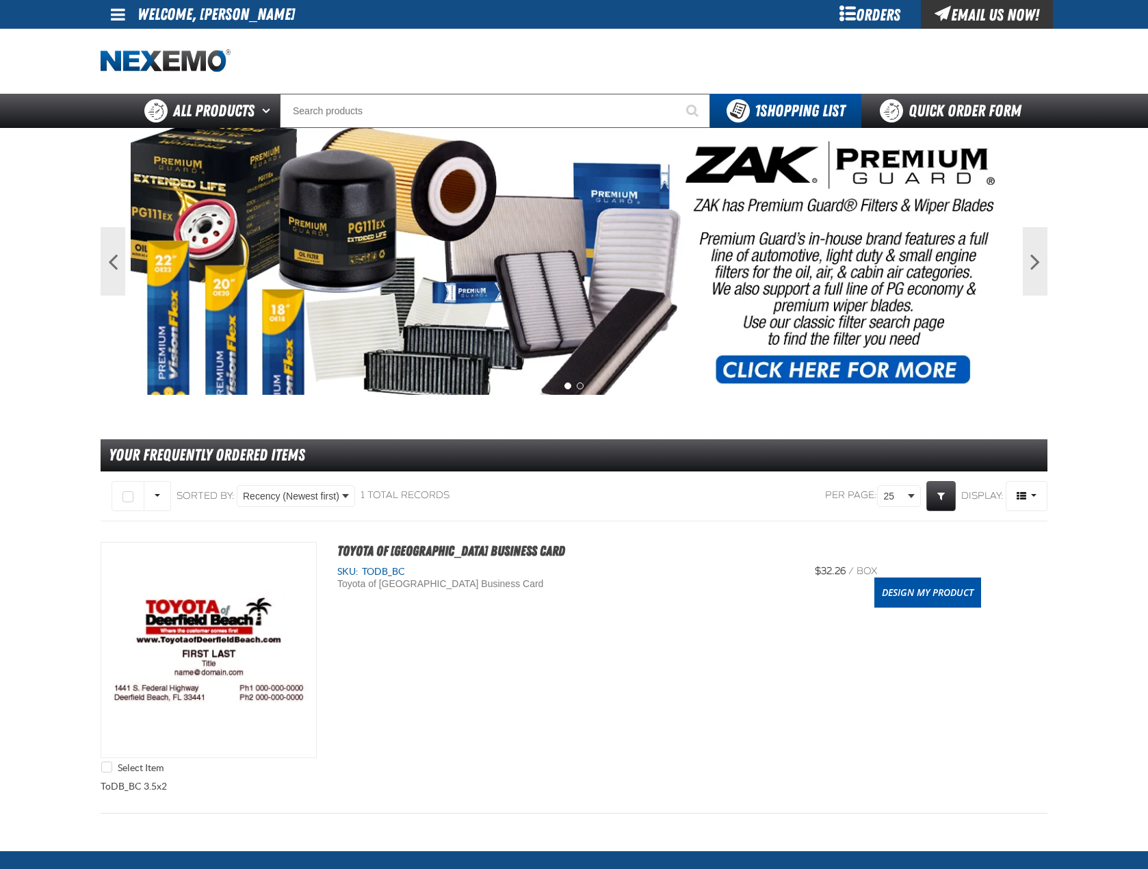
click at [81, 543] on main "Previous Next 1 2 Your Frequently Ordered Items" at bounding box center [574, 489] width 1148 height 723
